Goal: Navigation & Orientation: Find specific page/section

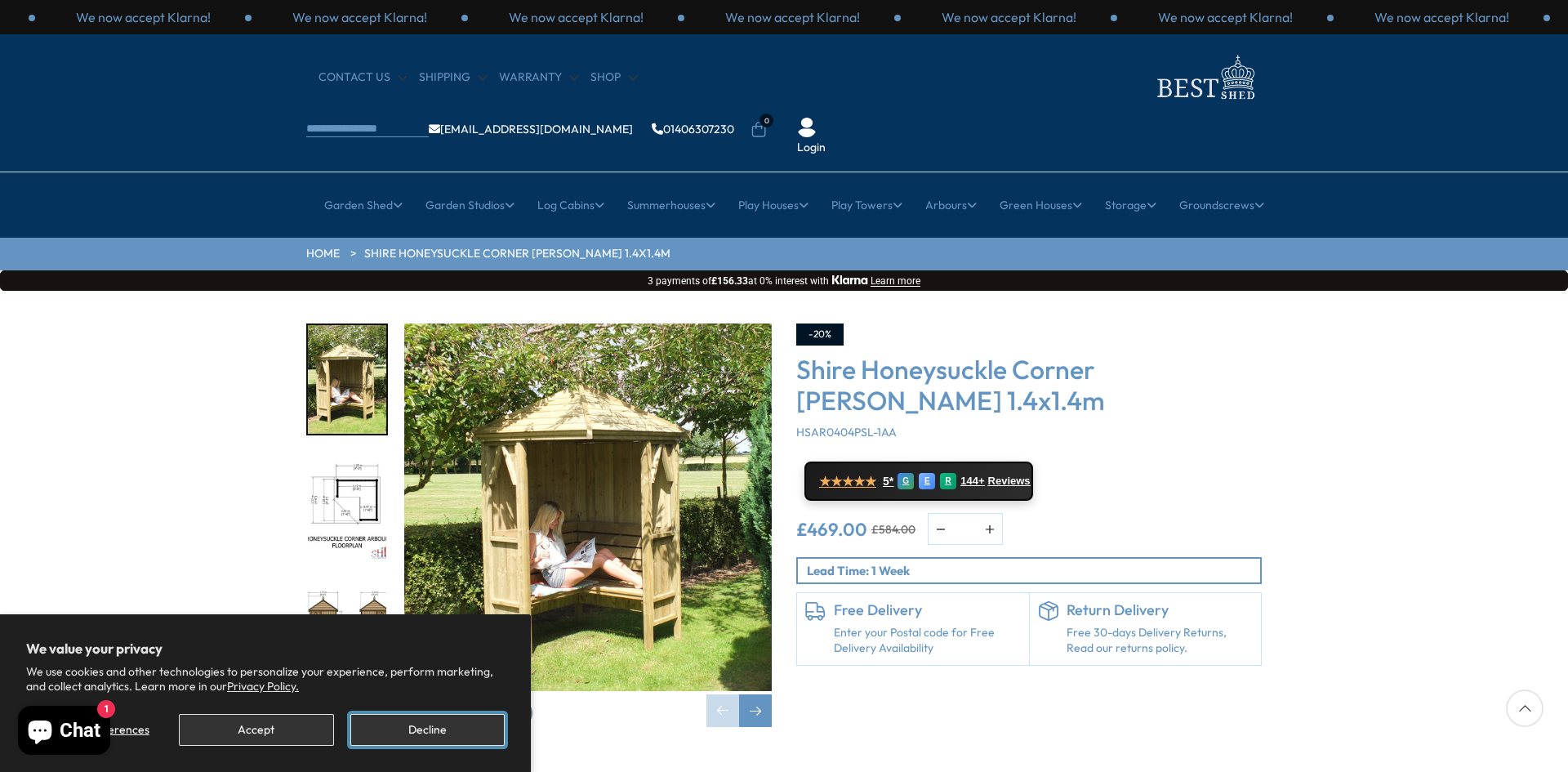
click at [456, 739] on button "Decline" at bounding box center [427, 729] width 155 height 32
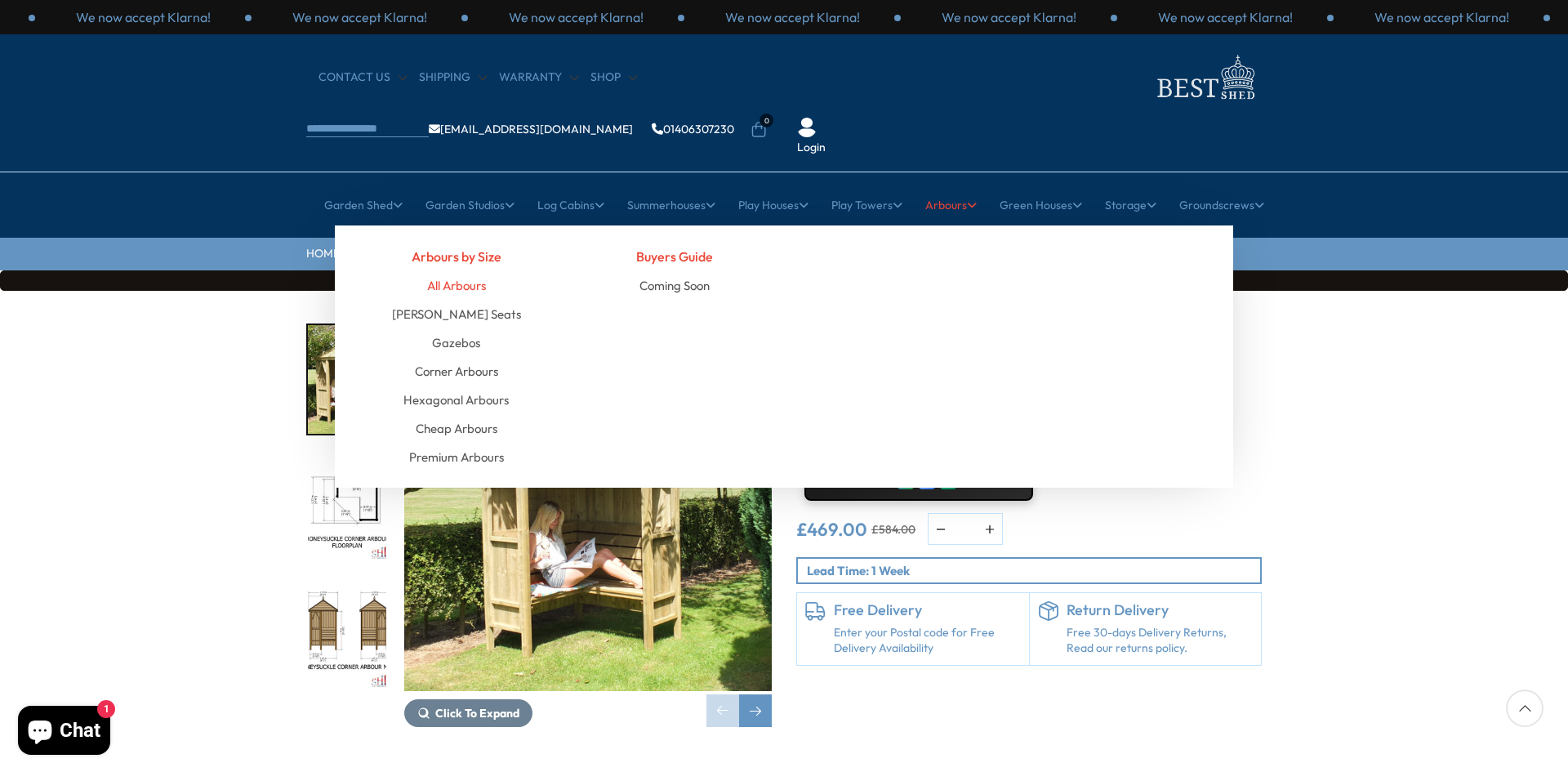
click at [444, 271] on link "All Arbours" at bounding box center [457, 285] width 59 height 28
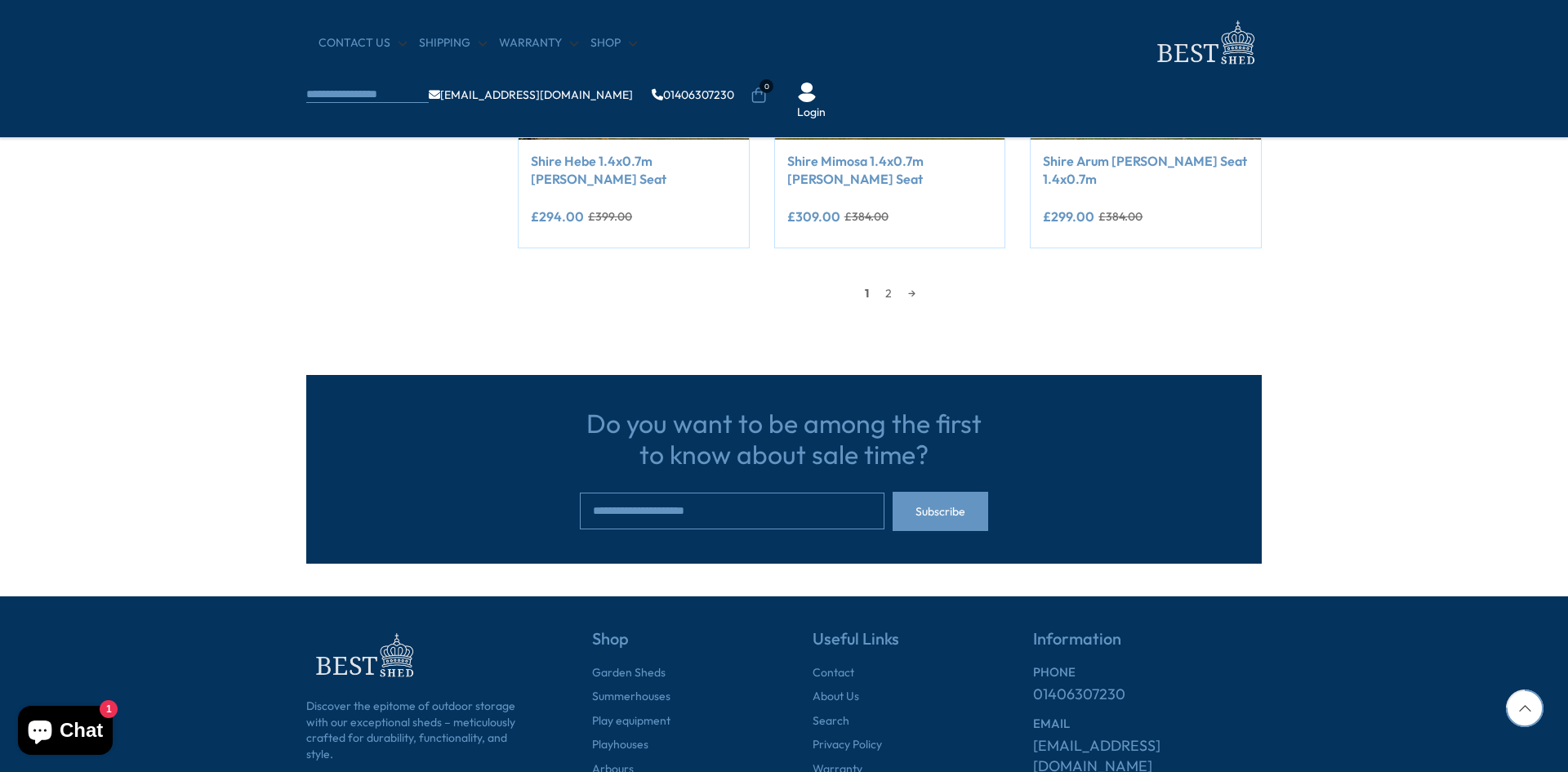
scroll to position [1633, 0]
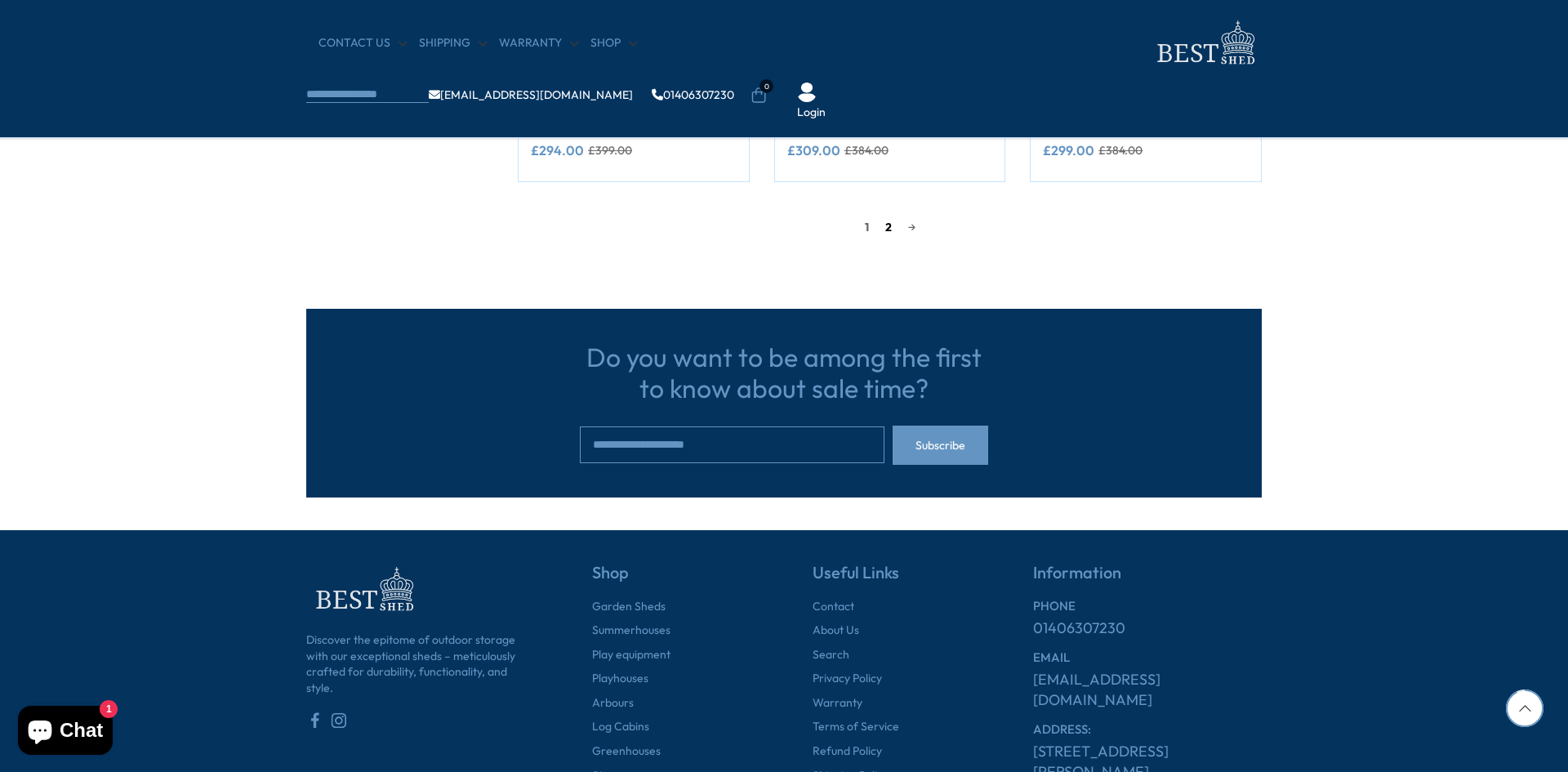
click at [883, 232] on link "2" at bounding box center [888, 227] width 23 height 25
